Goal: Browse casually

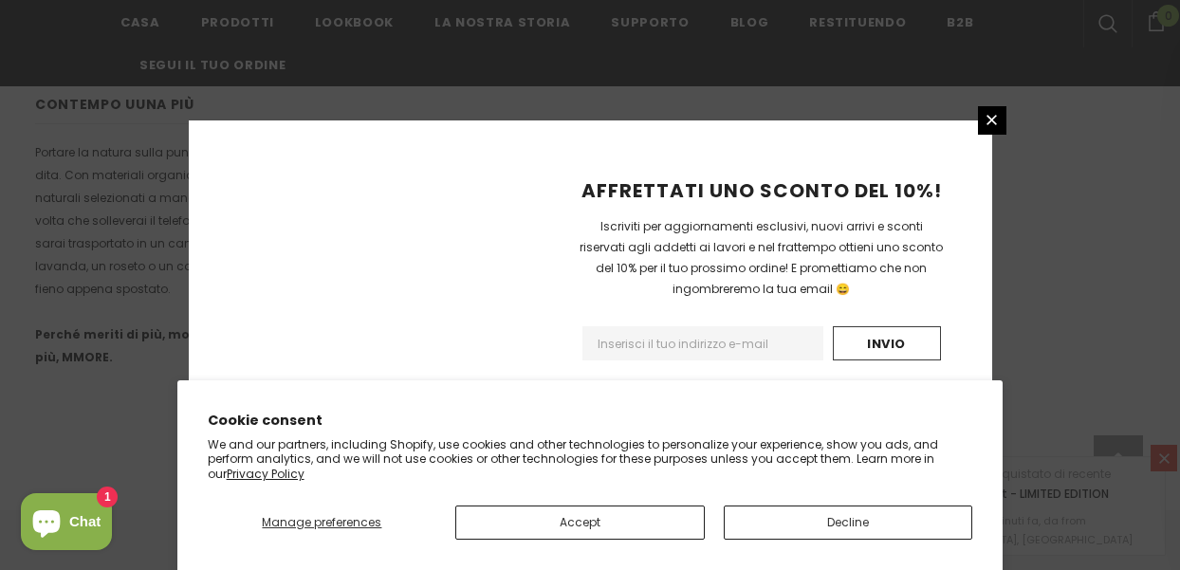
scroll to position [1413, 0]
